Goal: Check status: Check status

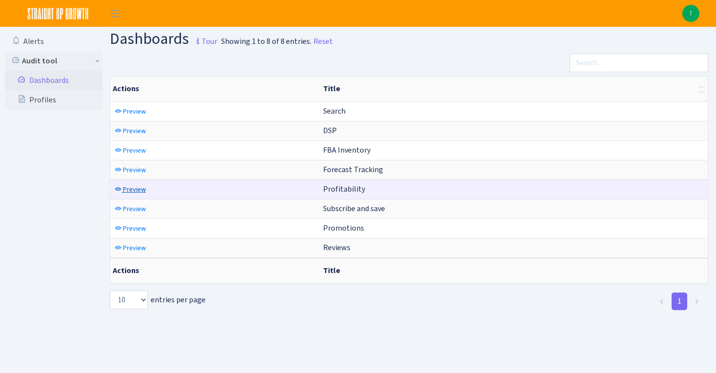
click at [133, 192] on span "Preview" at bounding box center [134, 189] width 23 height 9
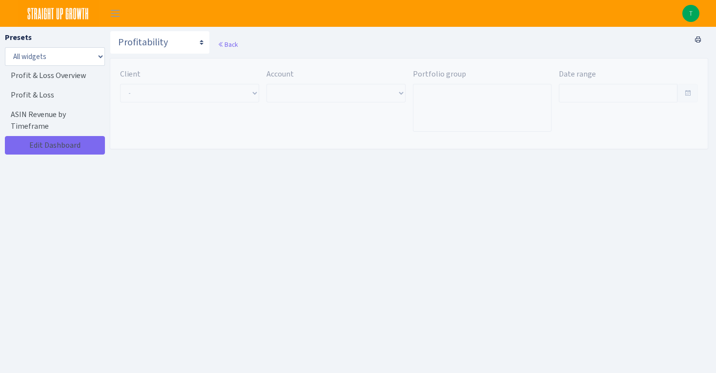
type input "Aug 20, 2025 - Sep 18, 2025"
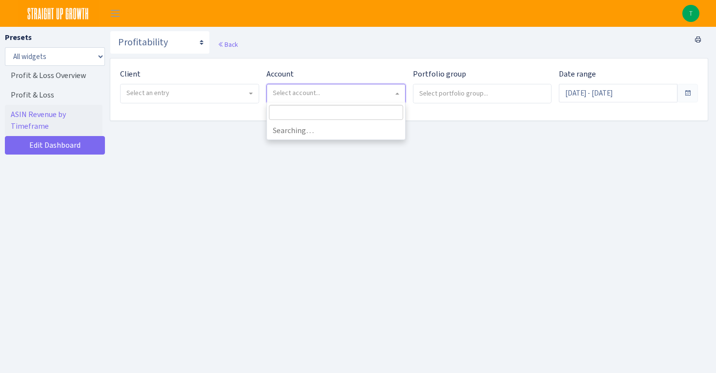
click at [354, 99] on span "Select account..." at bounding box center [336, 93] width 138 height 19
select select
select select "1581829893696978"
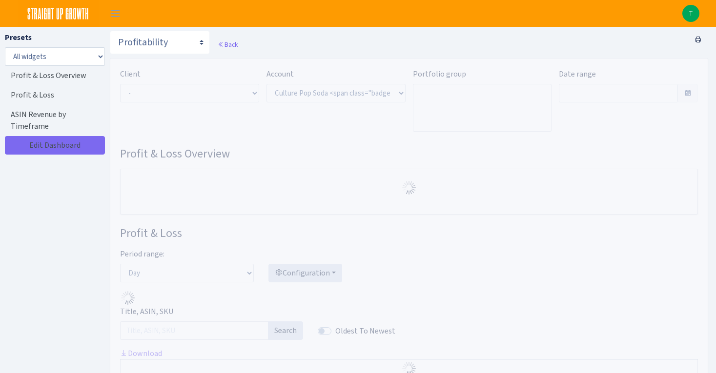
select select "1581829893696978"
type input "[DATE] - [DATE]"
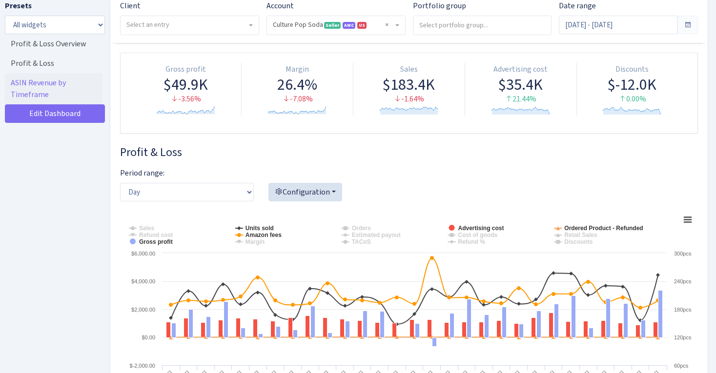
scroll to position [90, 0]
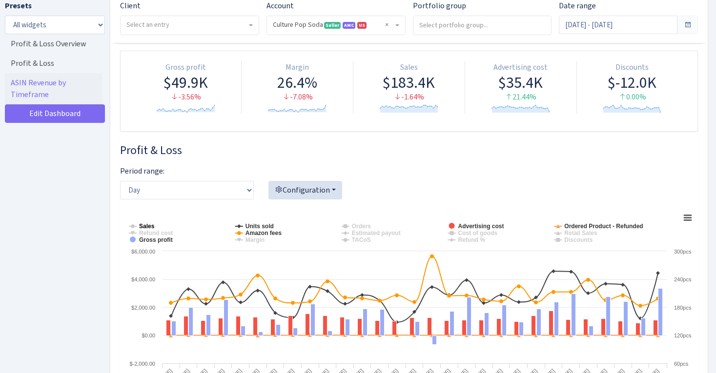
click at [146, 224] on tspan "Sales" at bounding box center [147, 226] width 16 height 7
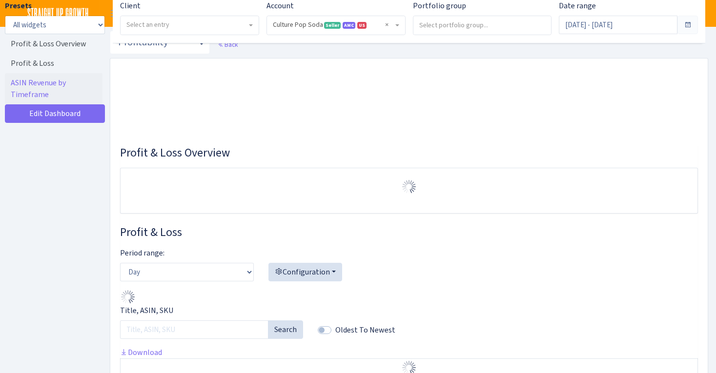
select select "1581829893696978"
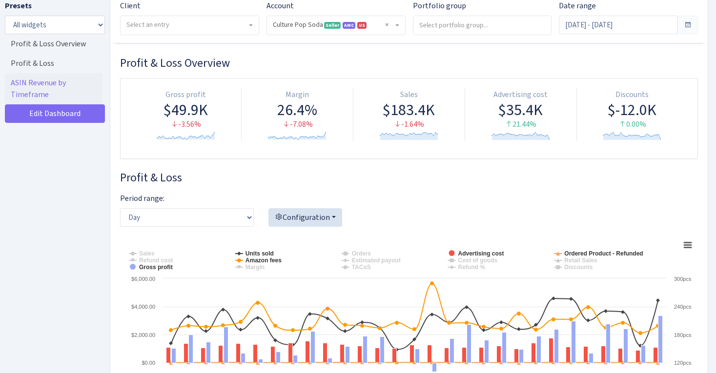
scroll to position [90, 0]
click at [142, 256] on tspan "Sales" at bounding box center [147, 253] width 16 height 7
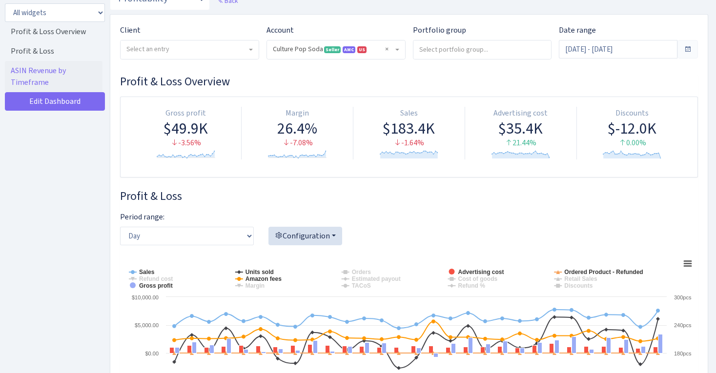
scroll to position [0, 0]
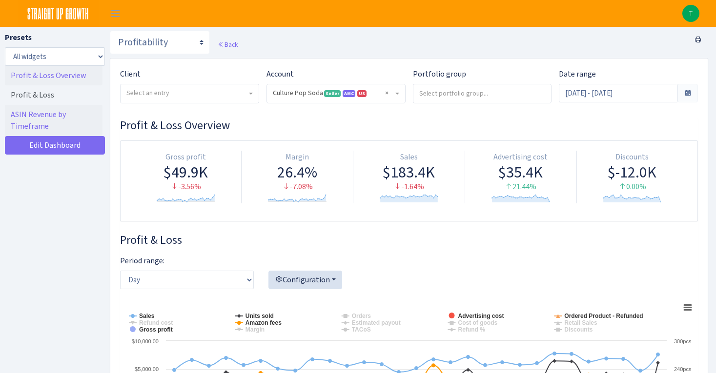
click at [56, 81] on link "Profit & Loss Overview" at bounding box center [54, 76] width 98 height 20
